Goal: Find specific page/section: Find specific page/section

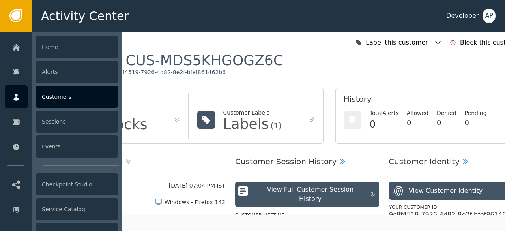
click at [54, 95] on div "Customers" at bounding box center [77, 97] width 83 height 22
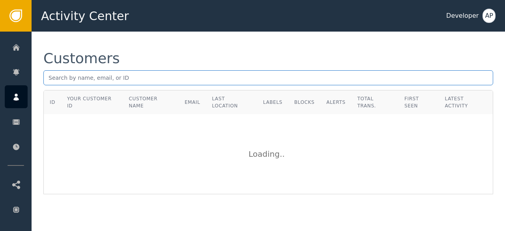
click at [66, 78] on input "text" at bounding box center [268, 77] width 450 height 15
paste input "[EMAIL_ADDRESS][DOMAIN_NAME]"
click at [120, 80] on input "[EMAIL_ADDRESS][DOMAIN_NAME]" at bounding box center [268, 77] width 450 height 15
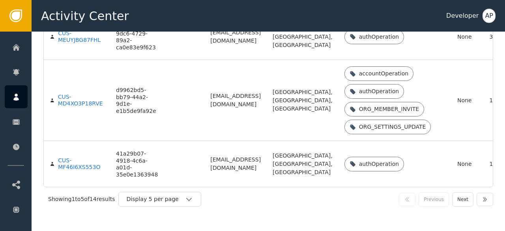
scroll to position [315, 0]
click at [168, 198] on div "Display 5 per page" at bounding box center [156, 199] width 58 height 8
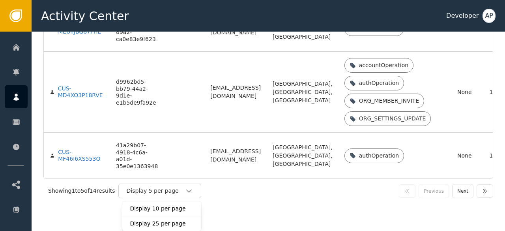
scroll to position [323, 0]
click at [164, 228] on div "Display 25 per page" at bounding box center [161, 223] width 79 height 15
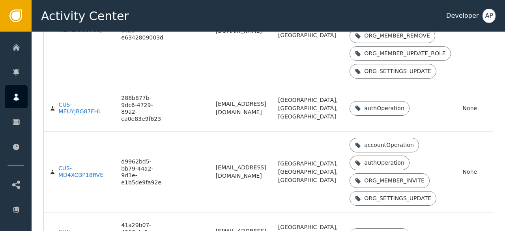
scroll to position [0, 0]
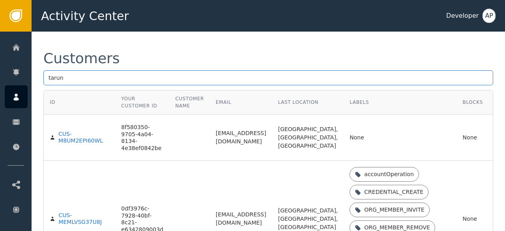
click at [72, 79] on input "tarun" at bounding box center [268, 77] width 450 height 15
type input "t"
paste input "[EMAIL_ADDRESS][DOMAIN_NAME]"
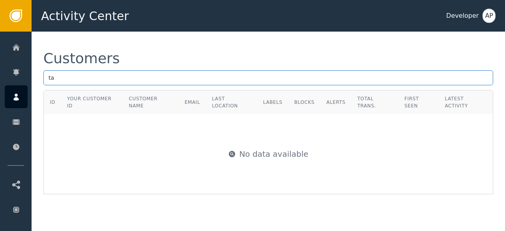
type input "t"
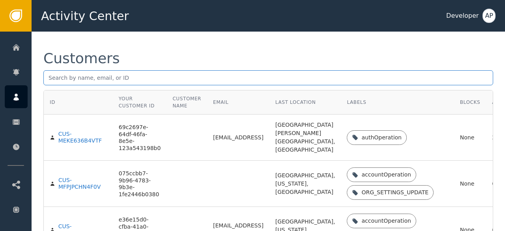
paste input "[EMAIL_ADDRESS][DOMAIN_NAME]"
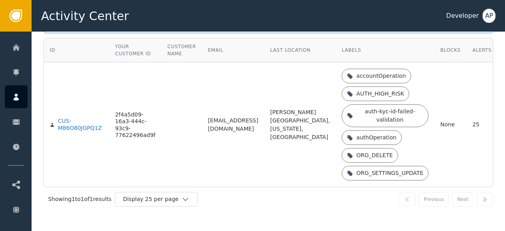
scroll to position [58, 0]
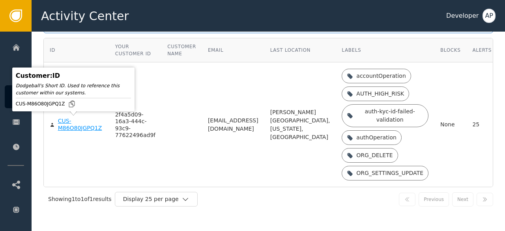
type input "[EMAIL_ADDRESS][DOMAIN_NAME]"
click at [70, 127] on div "CUS-M86O80JGPQ1Z" at bounding box center [80, 125] width 45 height 14
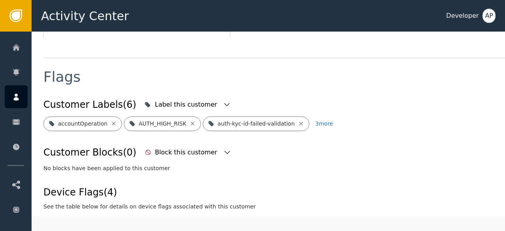
scroll to position [277, 0]
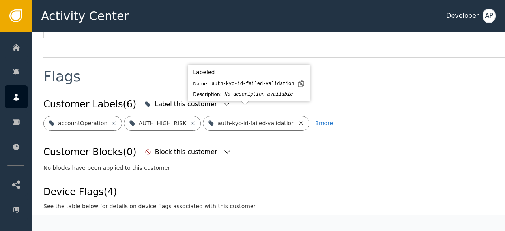
click at [298, 120] on icon at bounding box center [301, 123] width 6 height 6
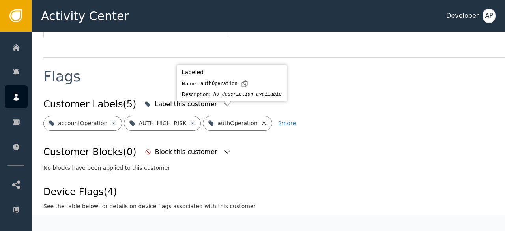
click at [262, 121] on icon at bounding box center [264, 123] width 4 height 4
click at [257, 120] on icon at bounding box center [260, 123] width 6 height 6
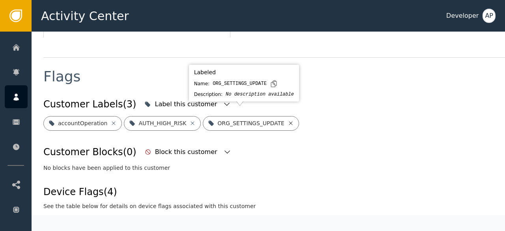
click at [288, 120] on icon at bounding box center [291, 123] width 6 height 6
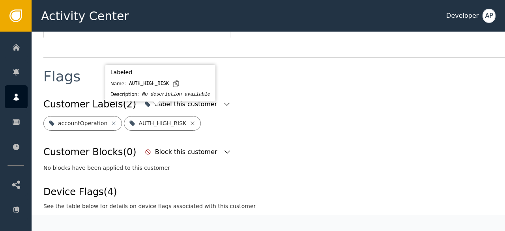
click at [189, 120] on icon at bounding box center [192, 123] width 6 height 6
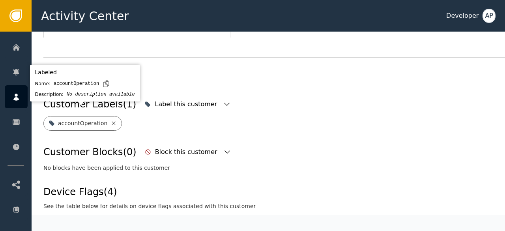
click at [110, 120] on icon at bounding box center [113, 123] width 6 height 6
